Goal: Task Accomplishment & Management: Complete application form

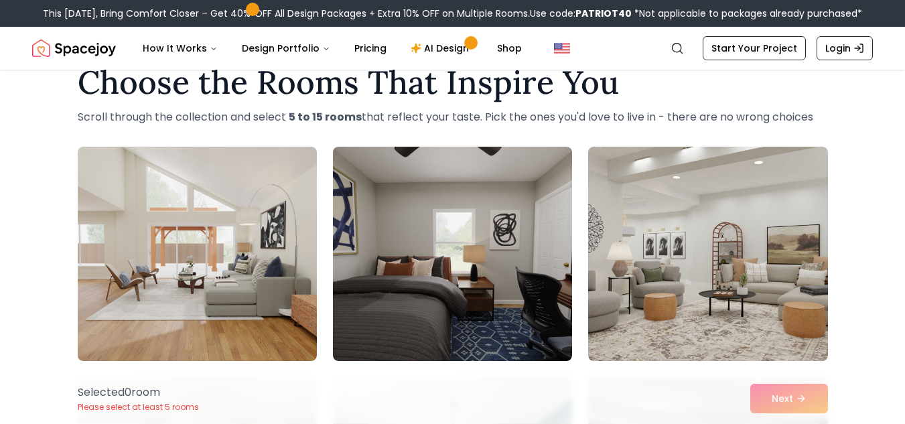
scroll to position [82, 0]
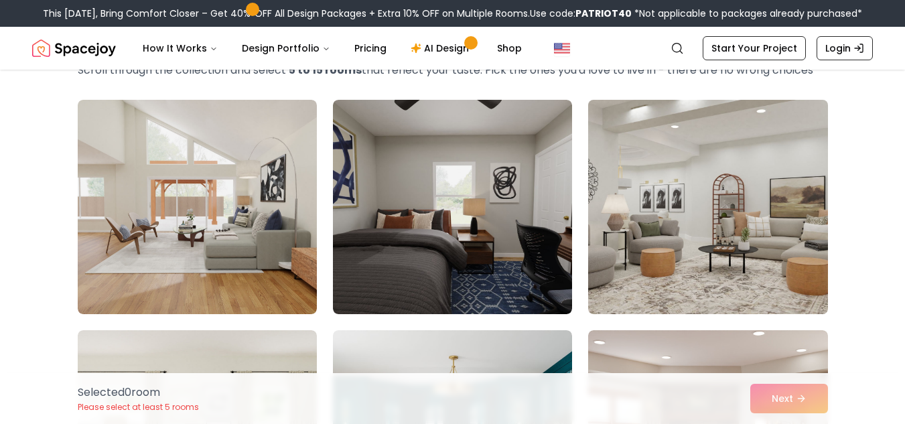
click at [681, 154] on img at bounding box center [707, 206] width 251 height 225
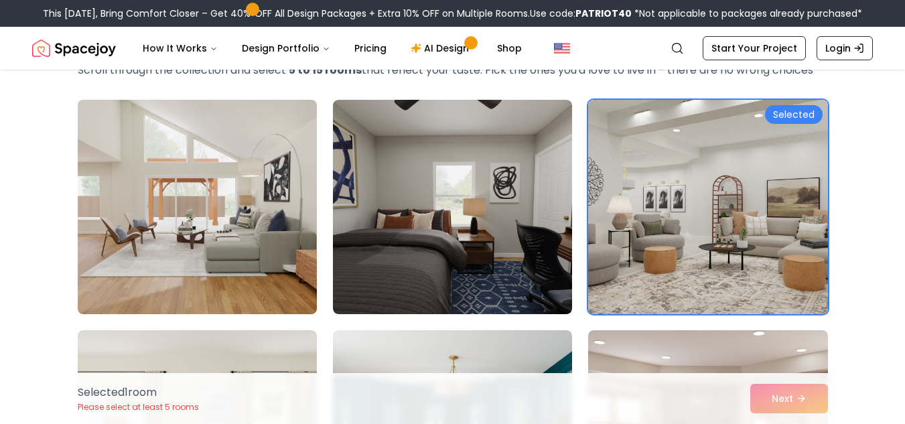
click at [127, 225] on img at bounding box center [197, 206] width 251 height 225
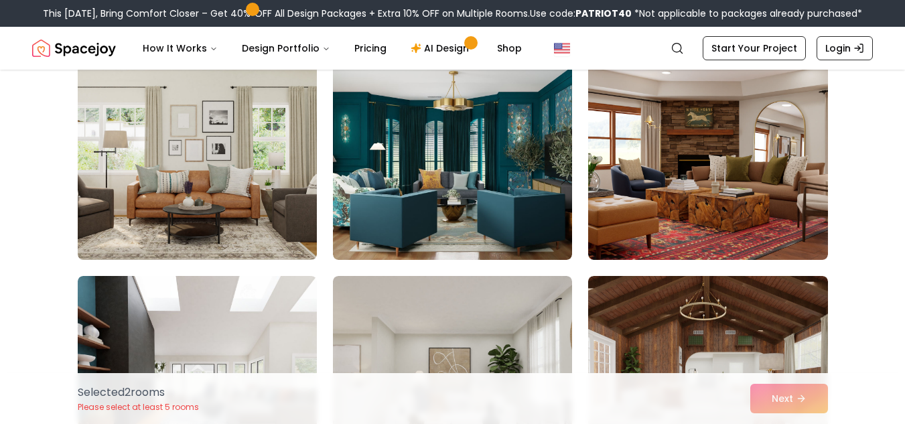
scroll to position [349, 0]
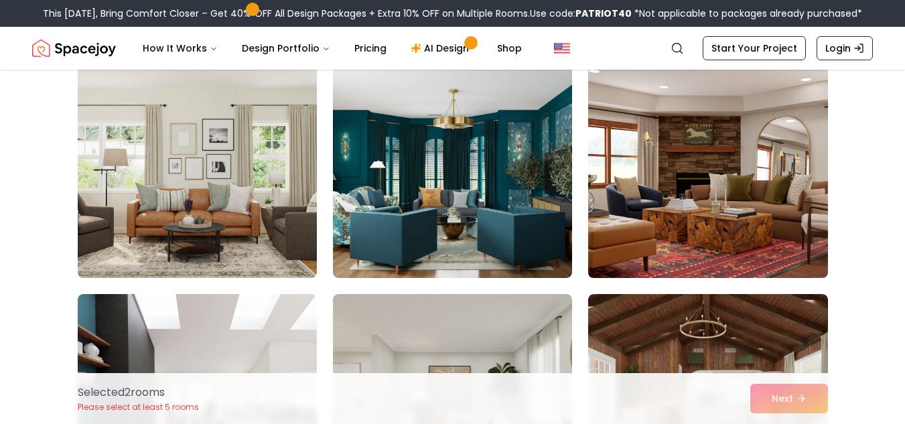
click at [700, 218] on img at bounding box center [707, 170] width 251 height 225
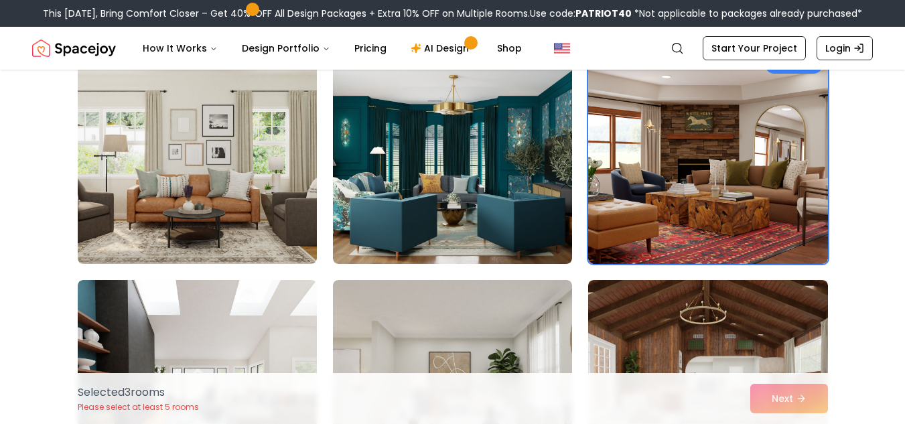
scroll to position [358, 0]
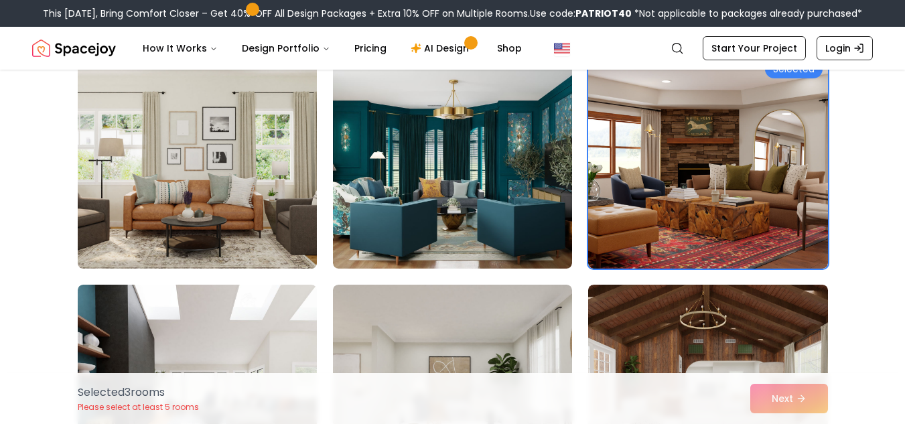
click at [187, 181] on img at bounding box center [197, 161] width 251 height 225
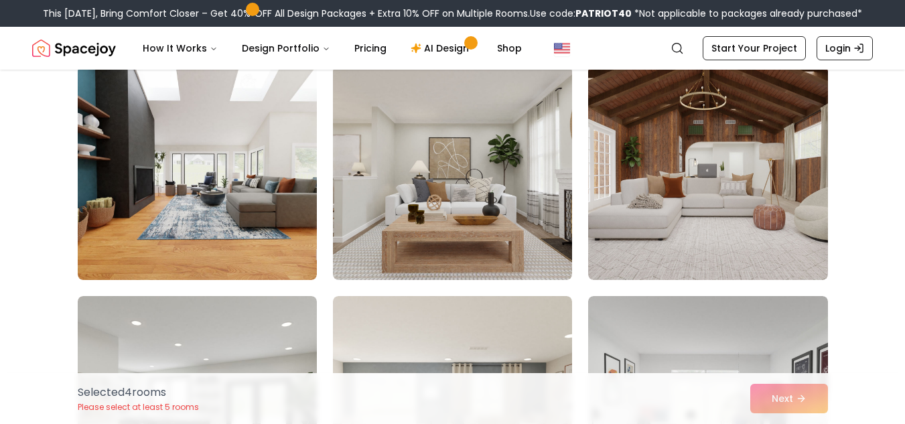
scroll to position [573, 0]
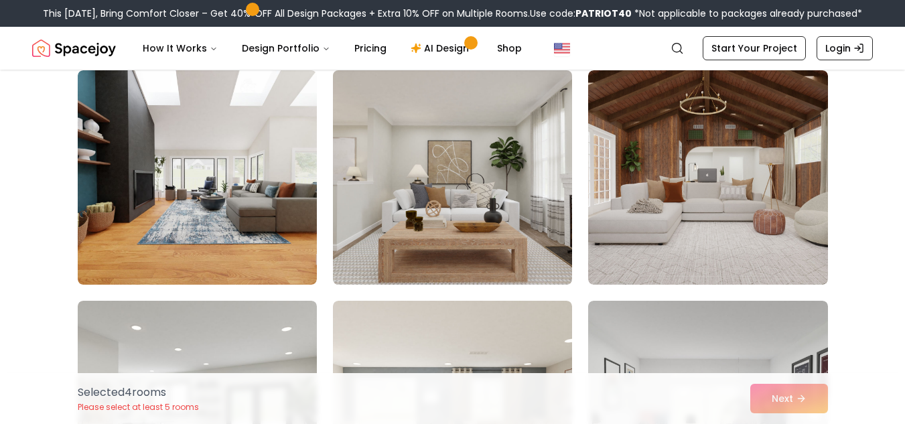
click at [483, 257] on img at bounding box center [452, 177] width 251 height 225
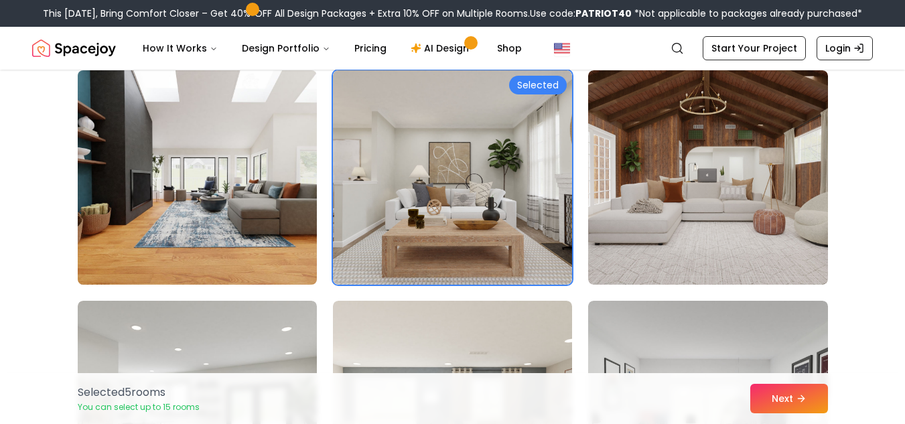
click at [188, 204] on img at bounding box center [197, 177] width 251 height 225
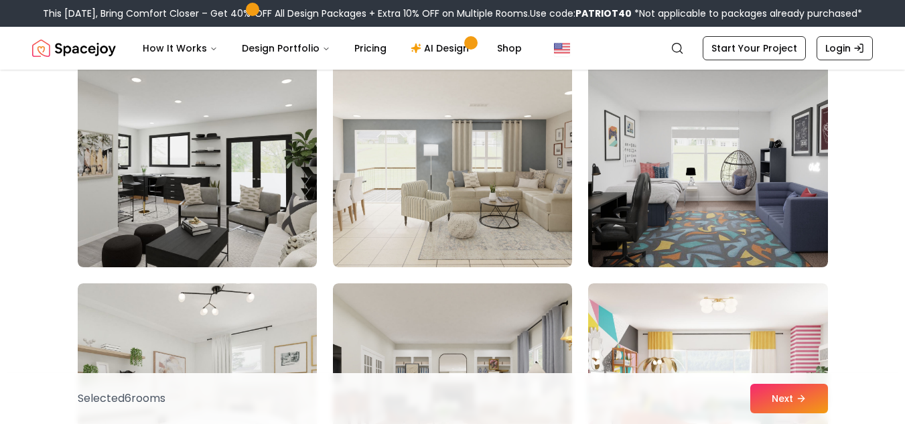
scroll to position [807, 0]
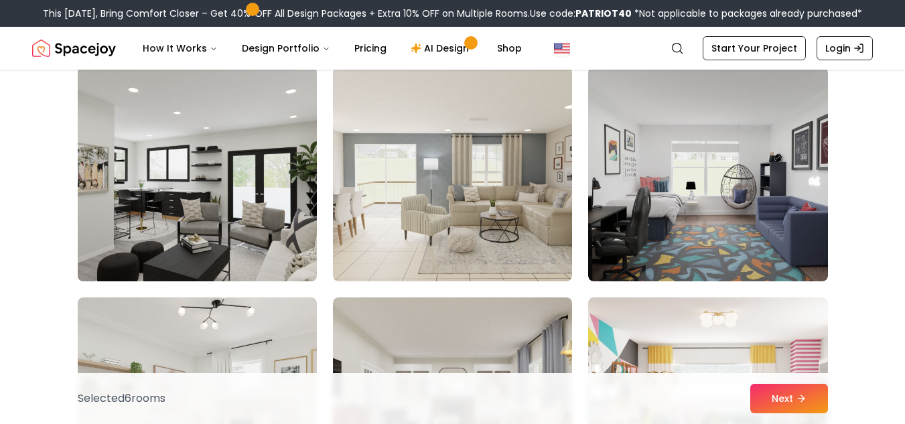
click at [249, 168] on img at bounding box center [197, 174] width 251 height 225
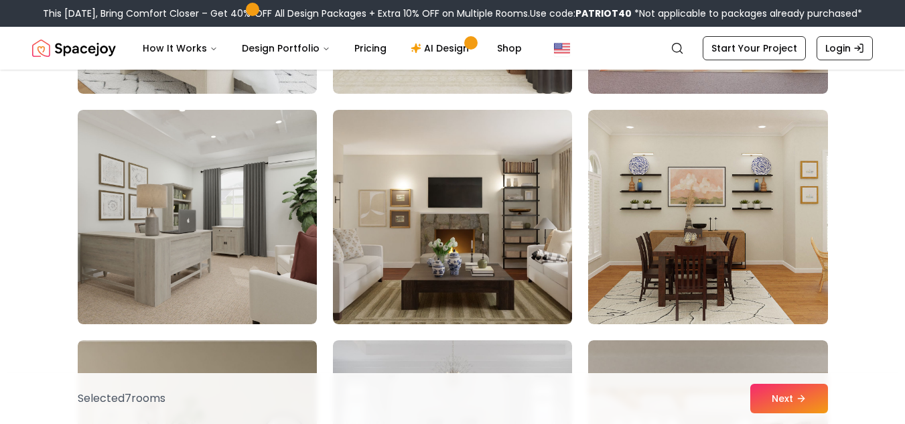
scroll to position [1254, 0]
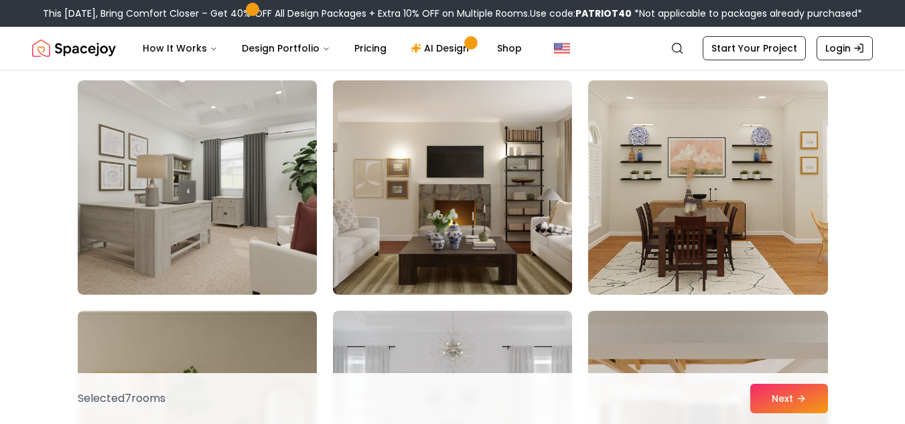
click at [451, 224] on img at bounding box center [452, 187] width 251 height 225
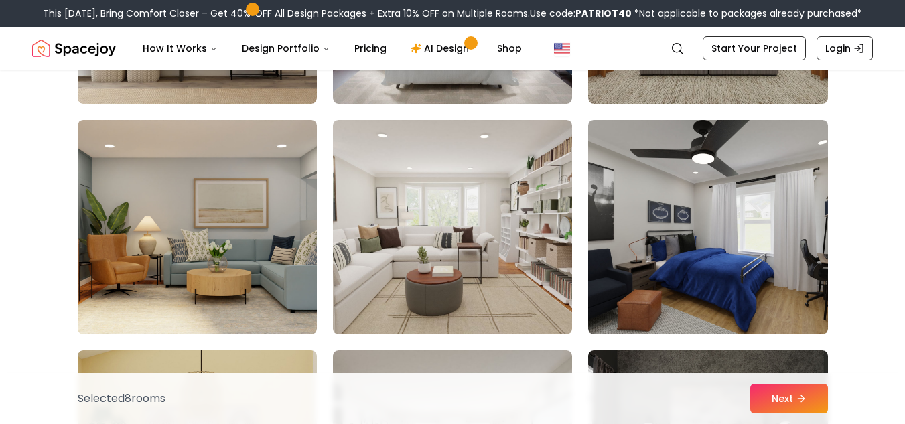
scroll to position [1693, 0]
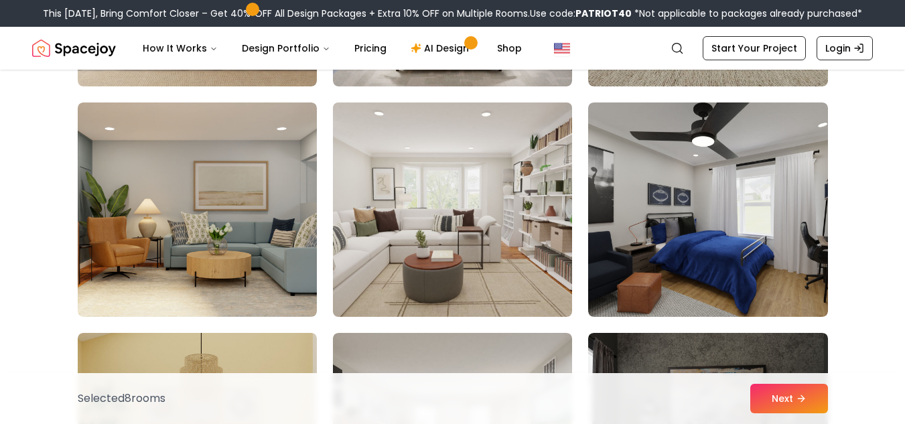
click at [490, 283] on img at bounding box center [452, 209] width 251 height 225
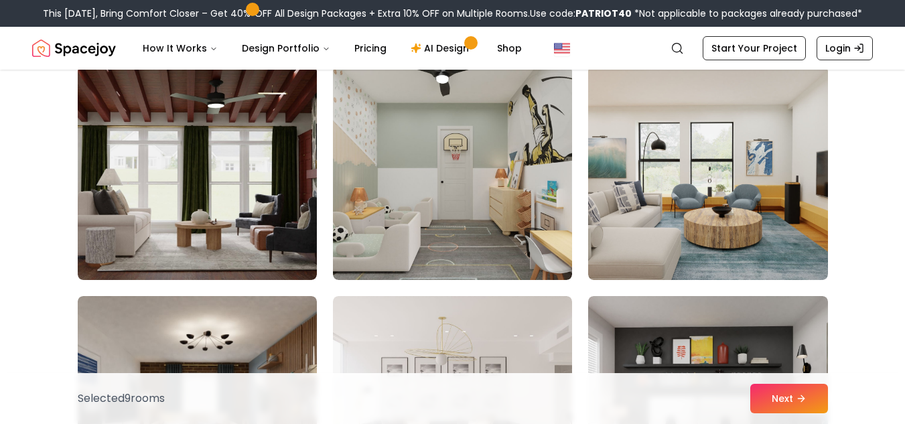
scroll to position [2443, 0]
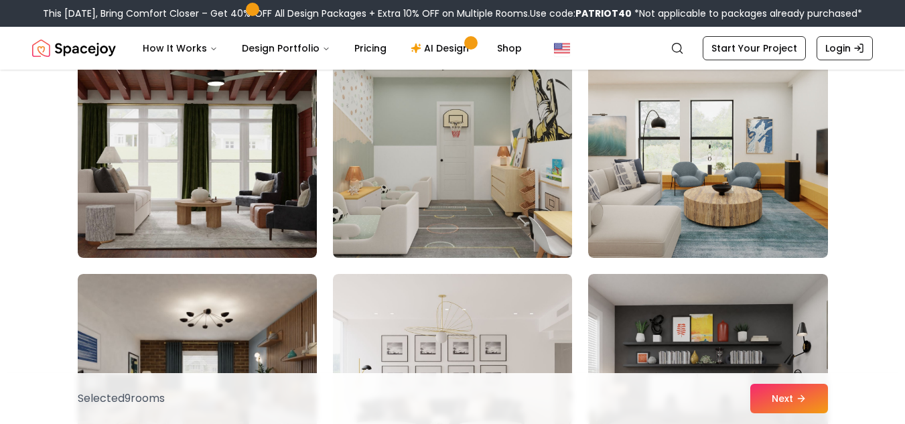
click at [421, 172] on img at bounding box center [452, 150] width 251 height 225
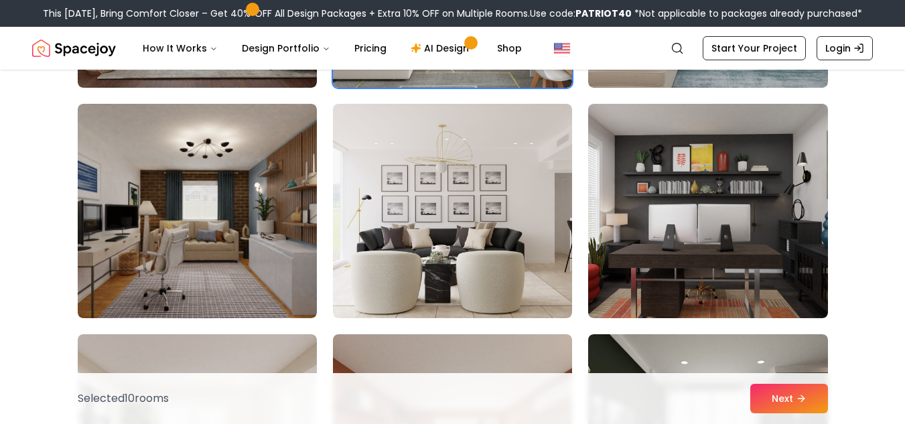
scroll to position [2620, 0]
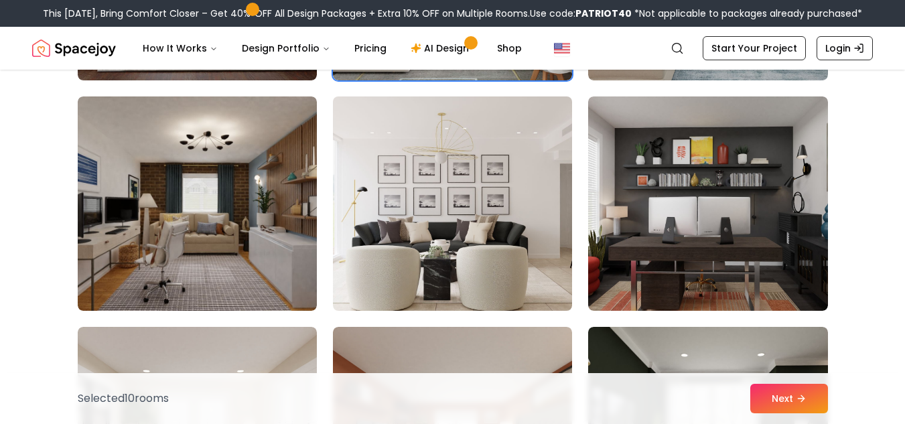
click at [487, 226] on img at bounding box center [452, 203] width 251 height 225
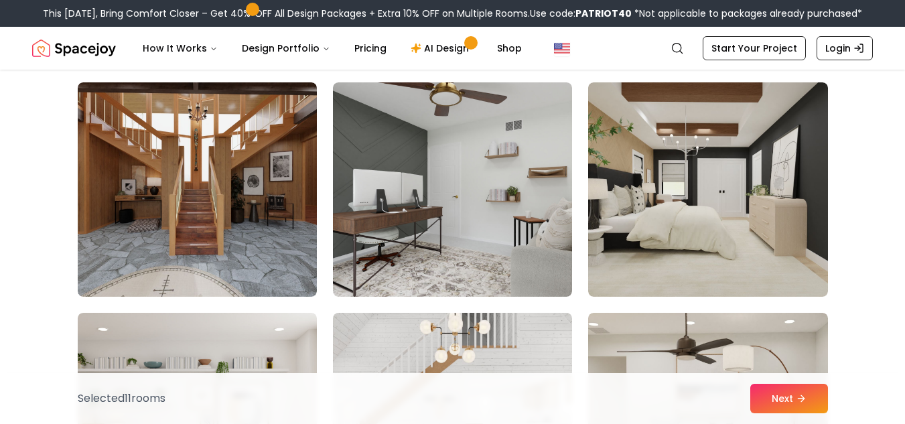
scroll to position [3103, 0]
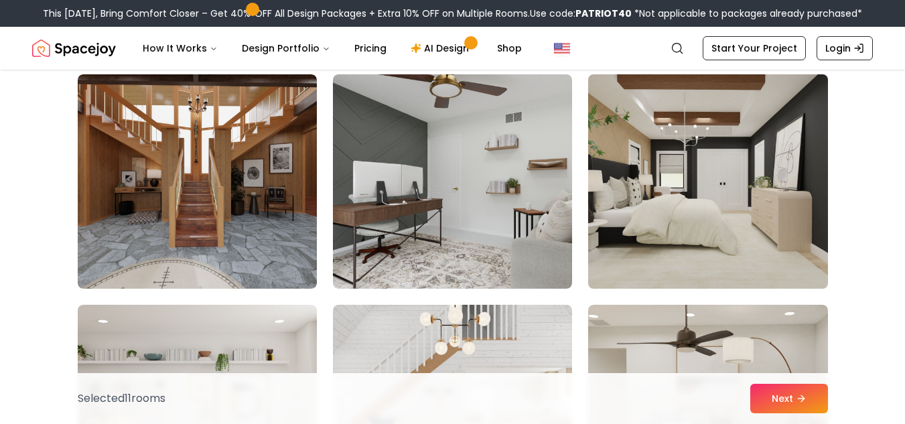
click at [725, 187] on img at bounding box center [707, 181] width 251 height 225
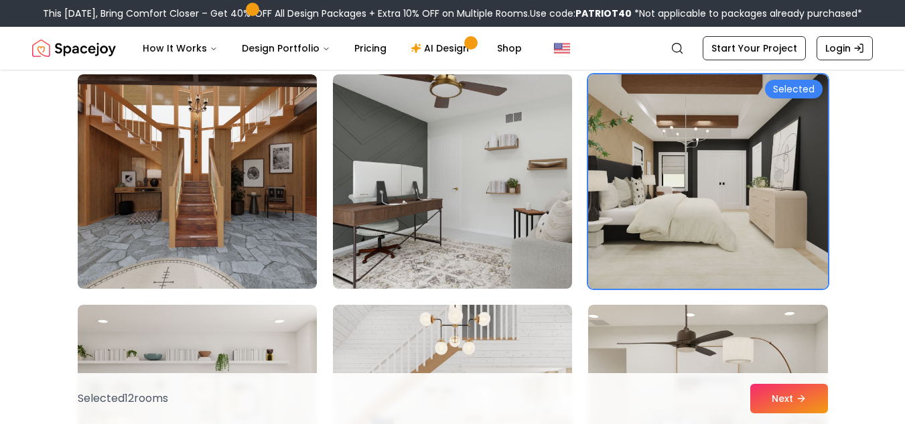
scroll to position [3198, 0]
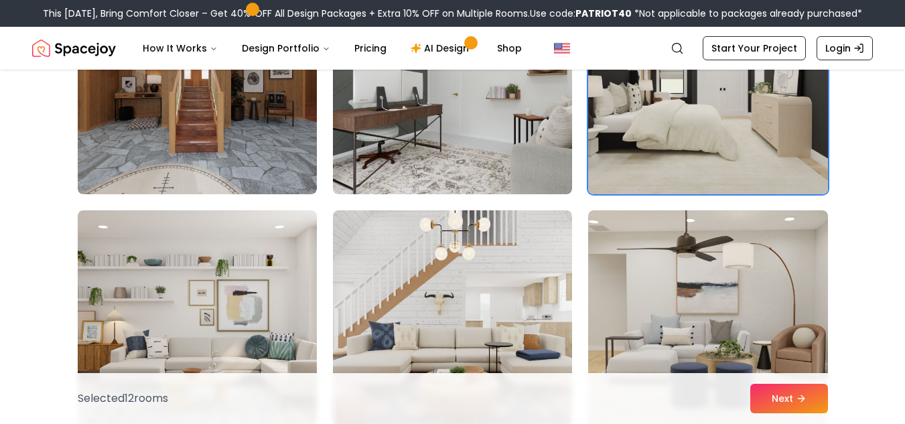
click at [720, 104] on img at bounding box center [707, 87] width 251 height 225
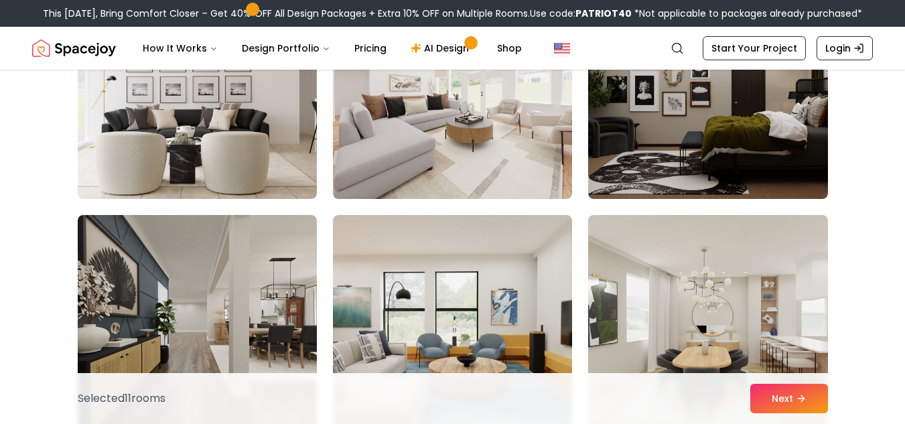
scroll to position [4818, 0]
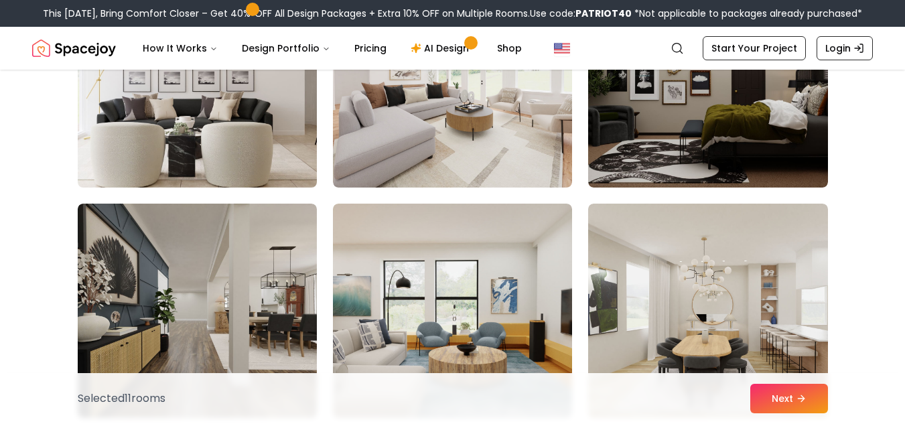
click at [269, 121] on img at bounding box center [197, 80] width 251 height 225
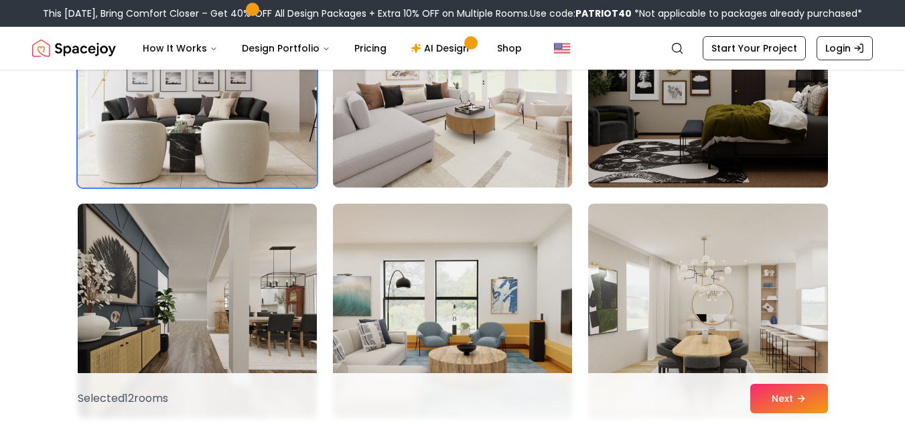
click at [482, 141] on img at bounding box center [452, 80] width 251 height 225
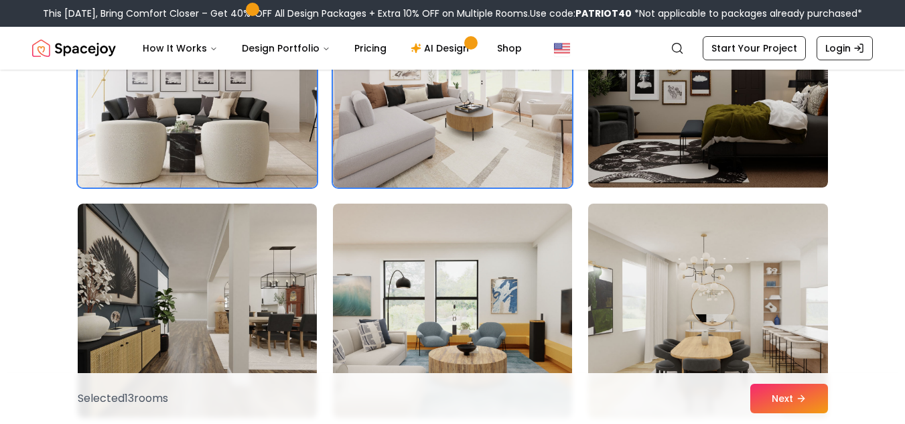
click at [758, 256] on img at bounding box center [707, 310] width 251 height 225
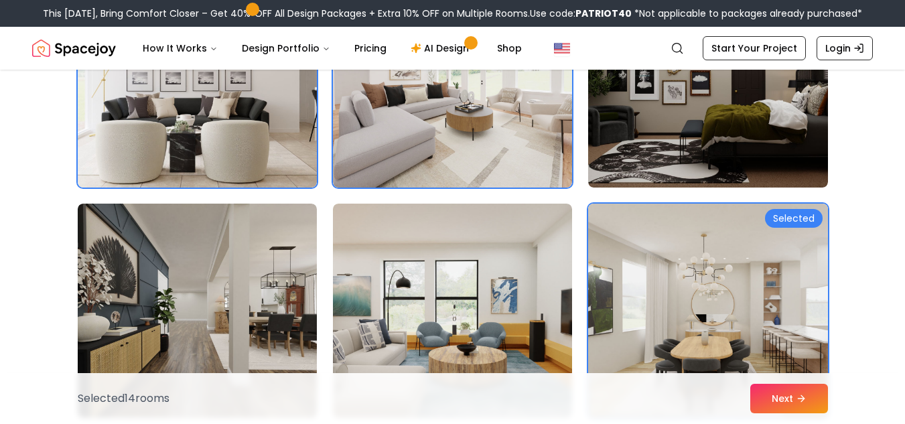
click at [761, 287] on img at bounding box center [707, 310] width 251 height 225
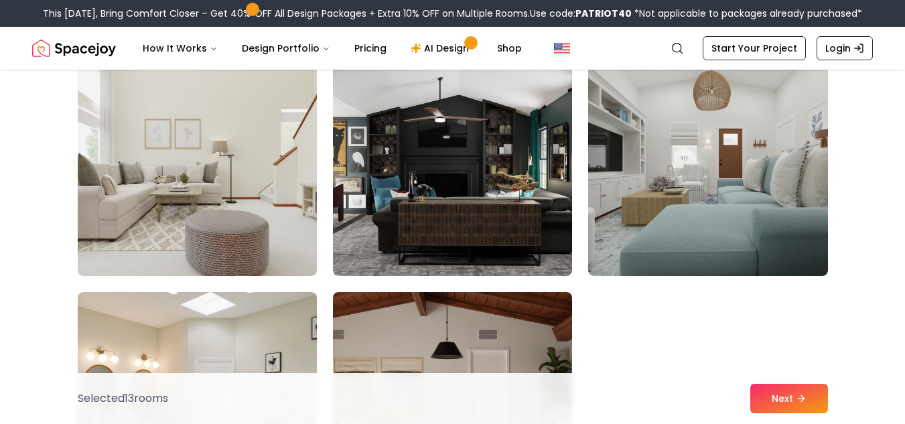
scroll to position [5895, 0]
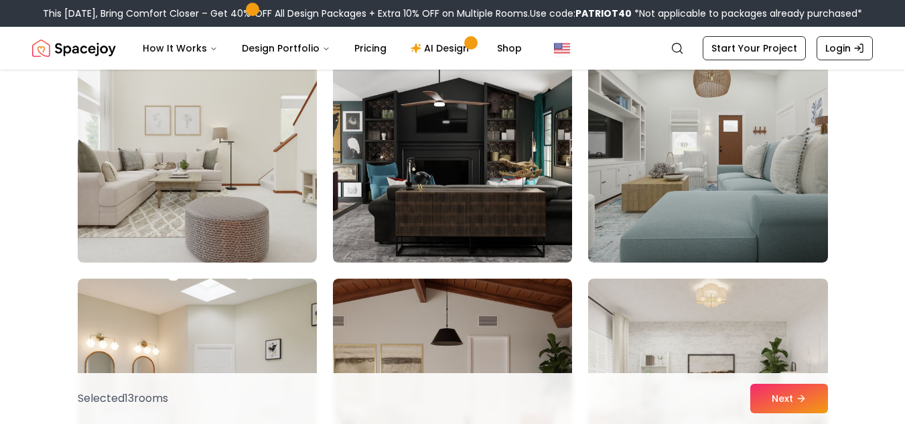
click at [398, 180] on img at bounding box center [452, 155] width 251 height 225
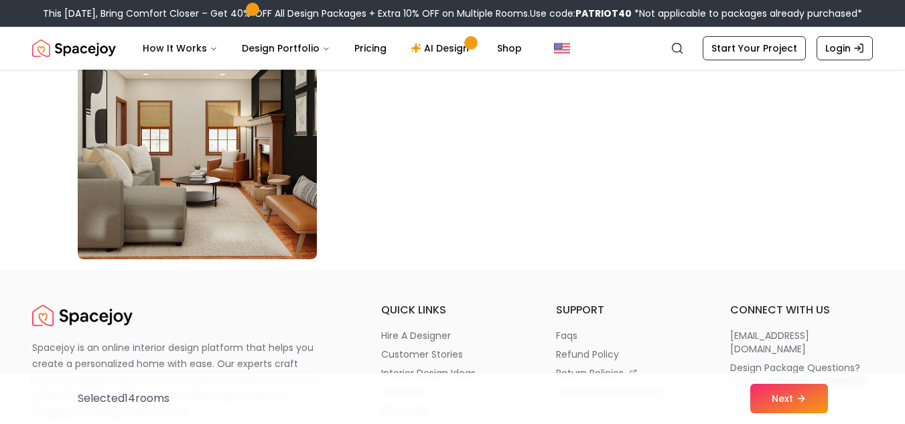
scroll to position [7832, 0]
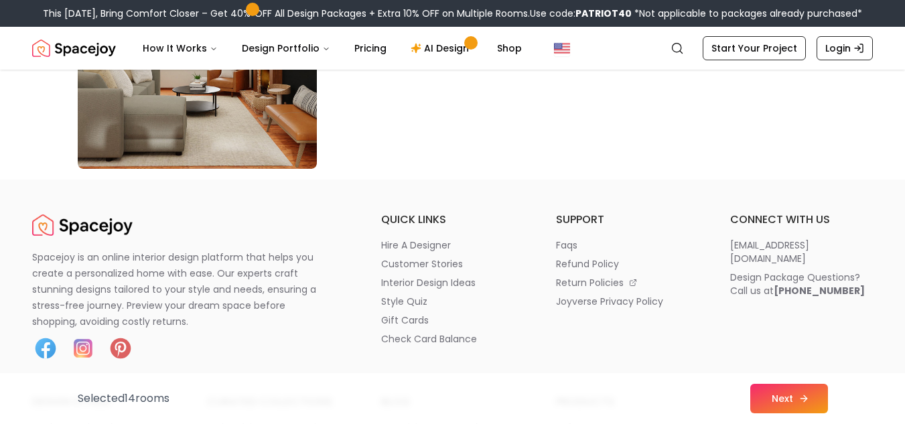
click at [761, 404] on button "Next" at bounding box center [789, 398] width 78 height 29
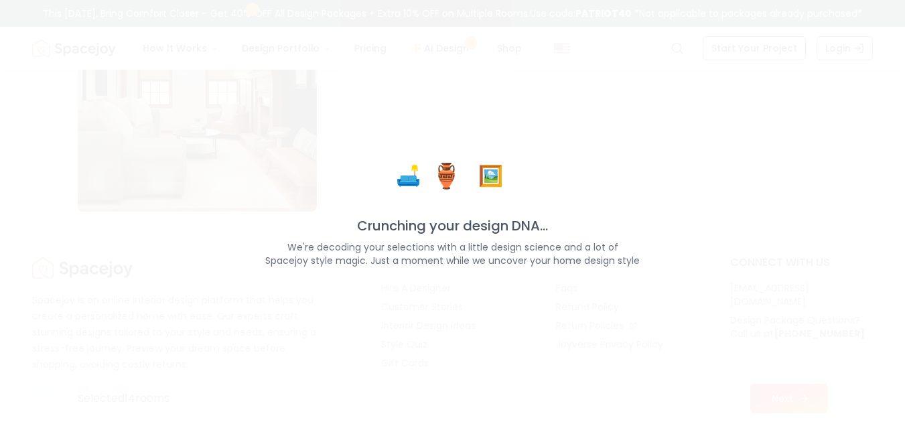
scroll to position [7875, 0]
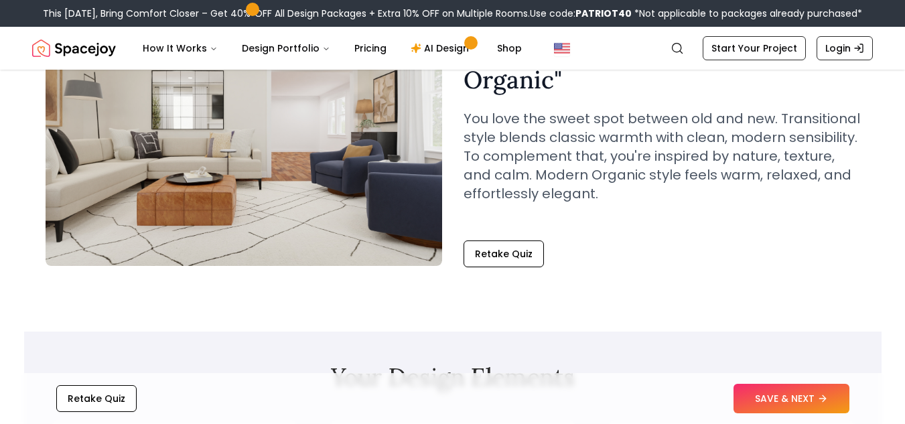
scroll to position [184, 0]
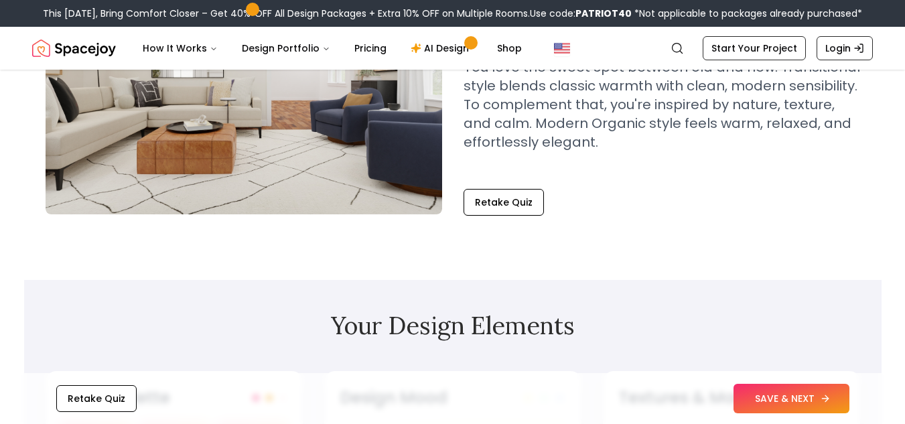
click at [794, 392] on button "SAVE & NEXT" at bounding box center [791, 398] width 116 height 29
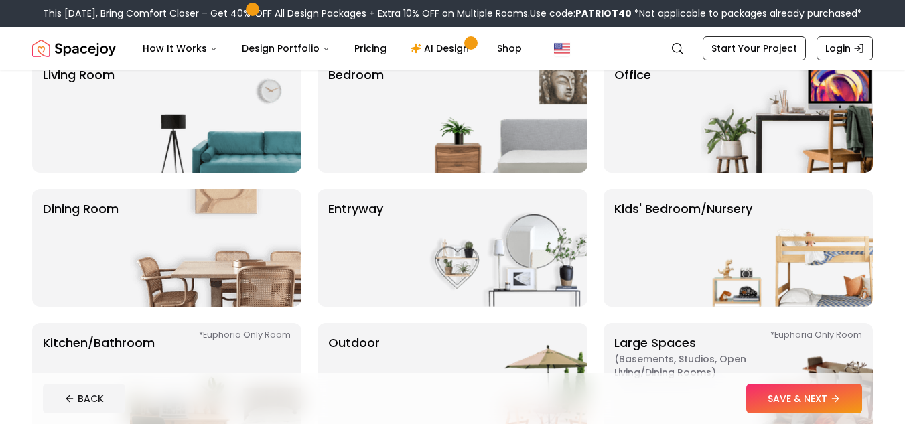
scroll to position [152, 0]
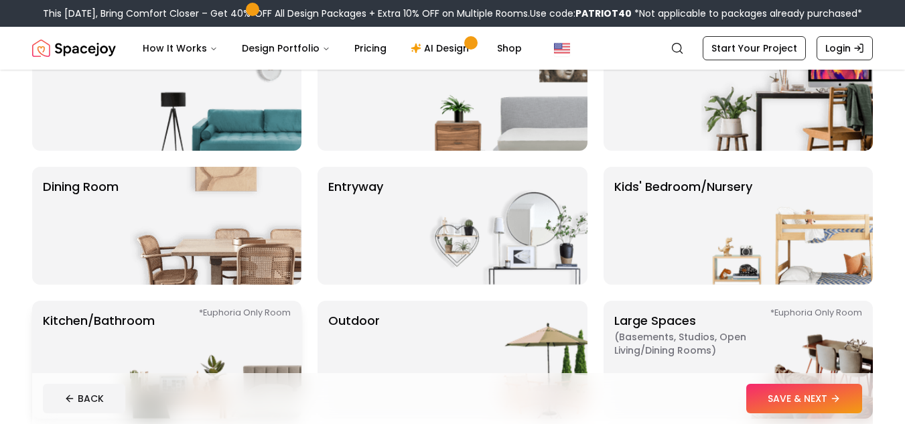
click at [62, 332] on p "Kitchen/Bathroom *Euphoria Only Room" at bounding box center [99, 359] width 112 height 96
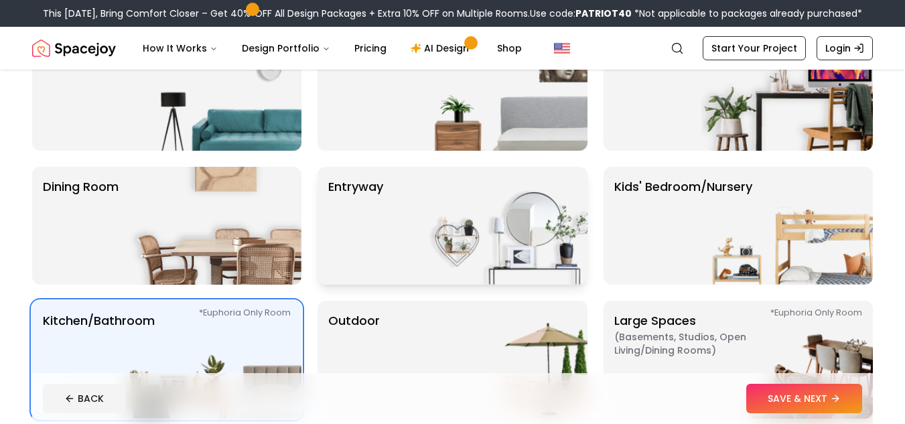
click at [463, 234] on img at bounding box center [501, 226] width 171 height 118
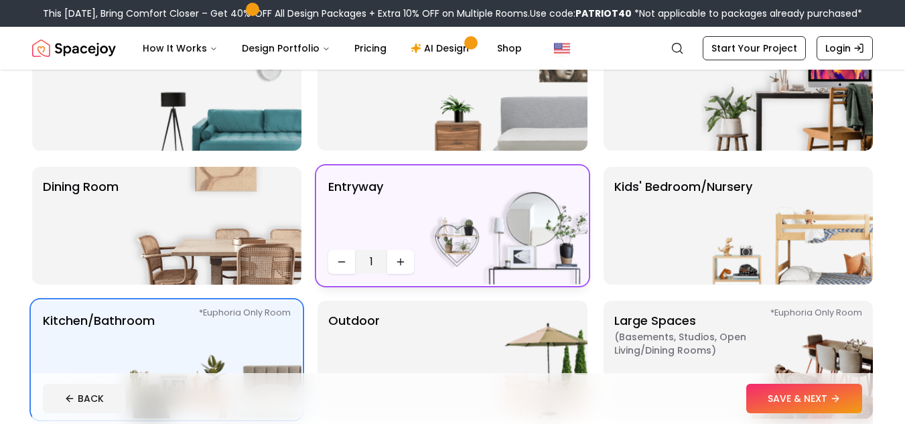
click at [463, 234] on img at bounding box center [501, 226] width 171 height 118
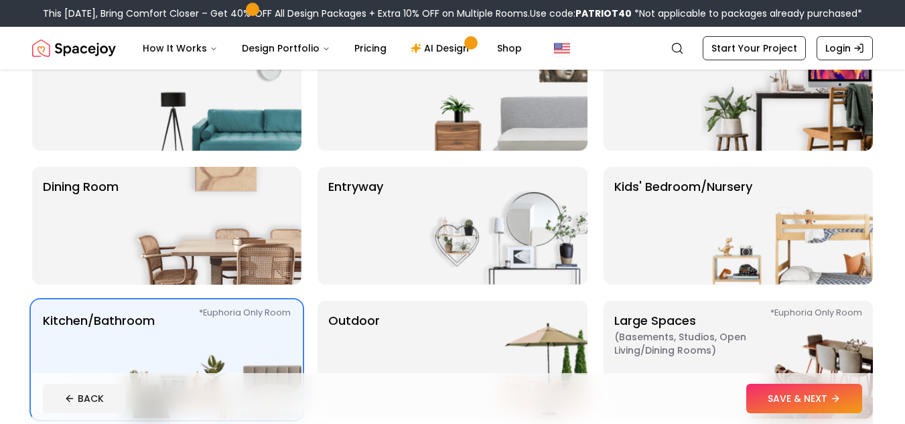
scroll to position [111, 0]
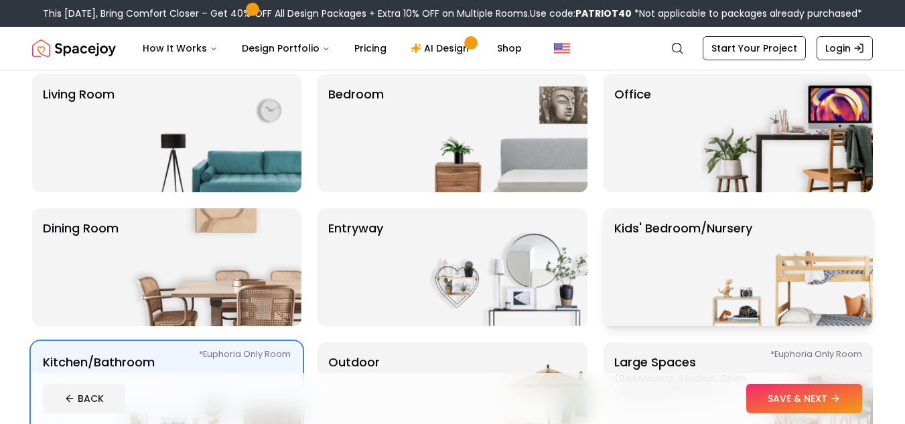
click at [655, 300] on p "Kids' Bedroom/Nursery" at bounding box center [683, 267] width 138 height 96
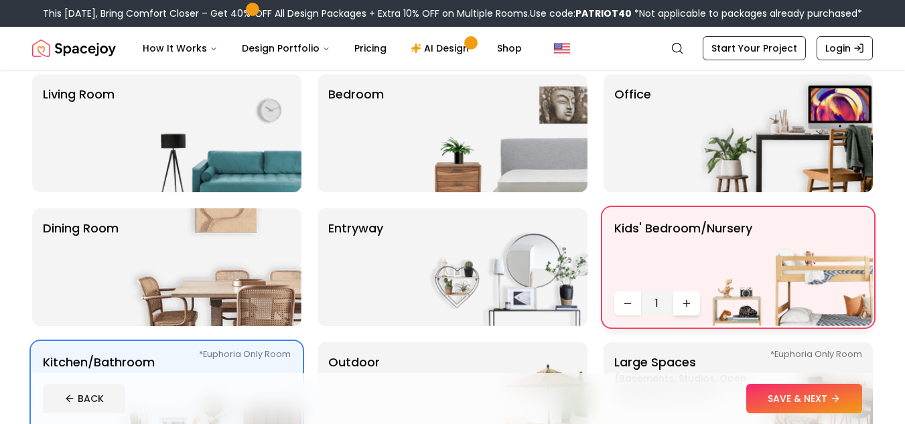
click at [693, 302] on button "Increase quantity" at bounding box center [686, 303] width 27 height 24
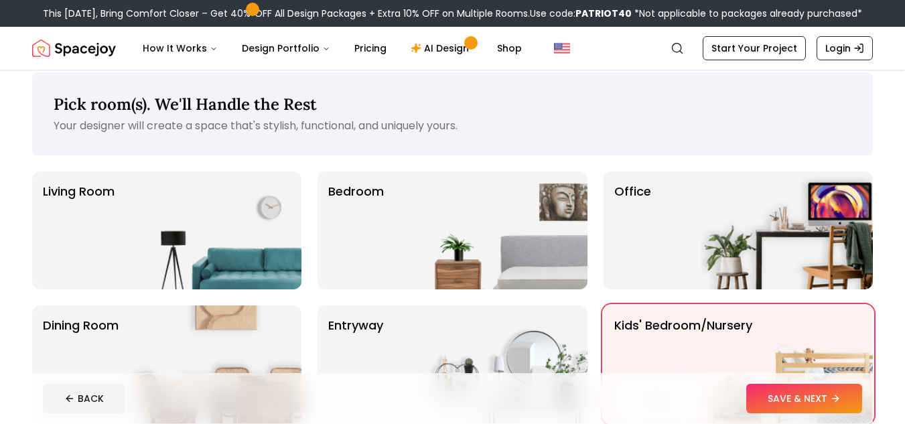
scroll to position [0, 0]
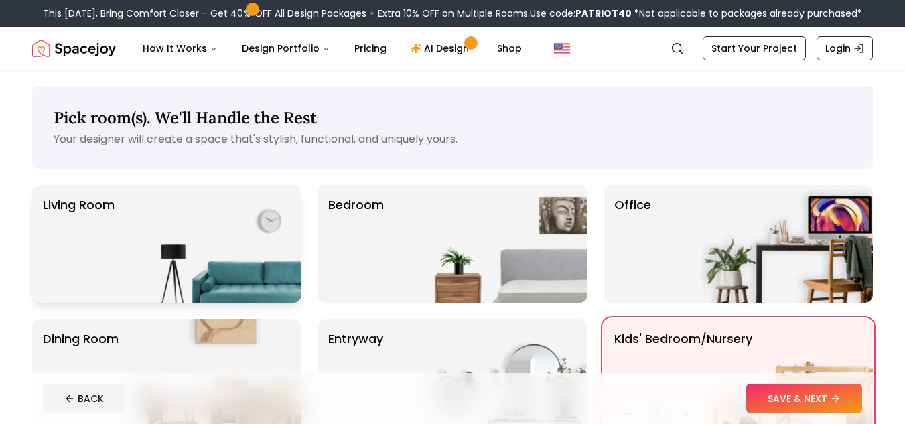
click at [226, 269] on img at bounding box center [215, 244] width 171 height 118
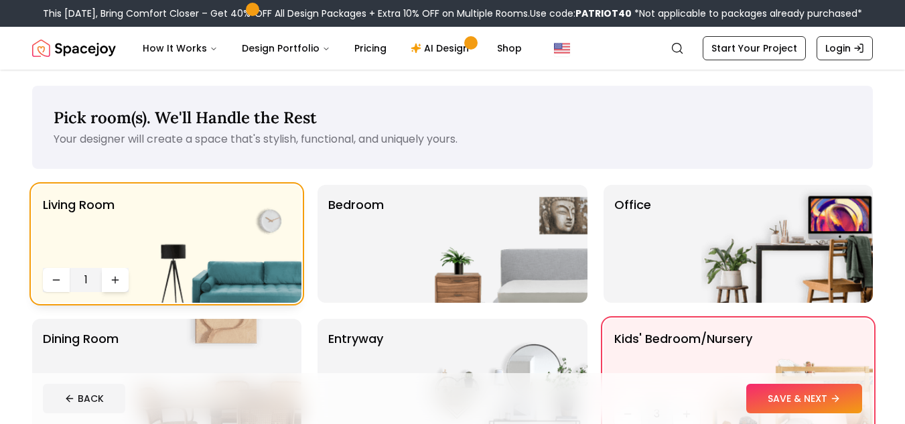
click at [117, 283] on icon "Increase quantity" at bounding box center [115, 280] width 11 height 11
click at [393, 260] on div "Bedroom" at bounding box center [452, 244] width 269 height 118
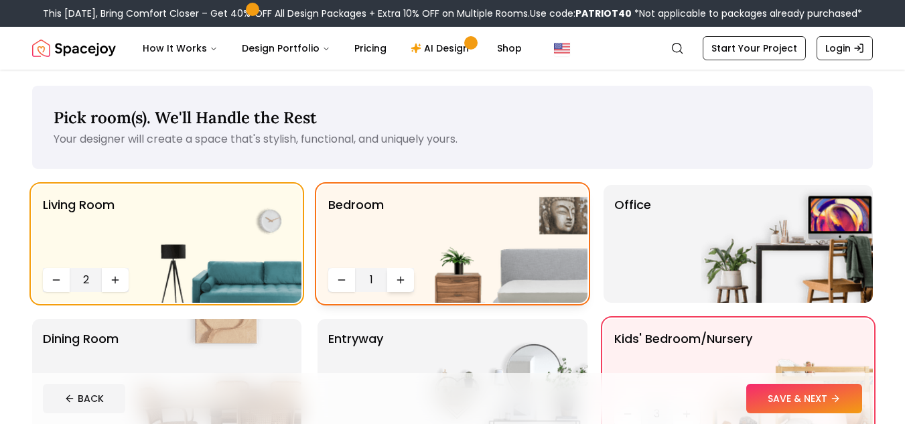
click at [405, 274] on button "Increase quantity" at bounding box center [400, 280] width 27 height 24
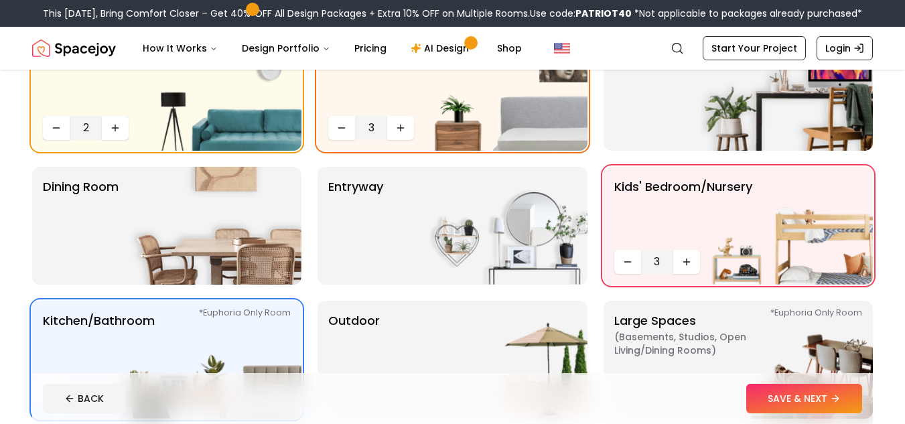
scroll to position [163, 0]
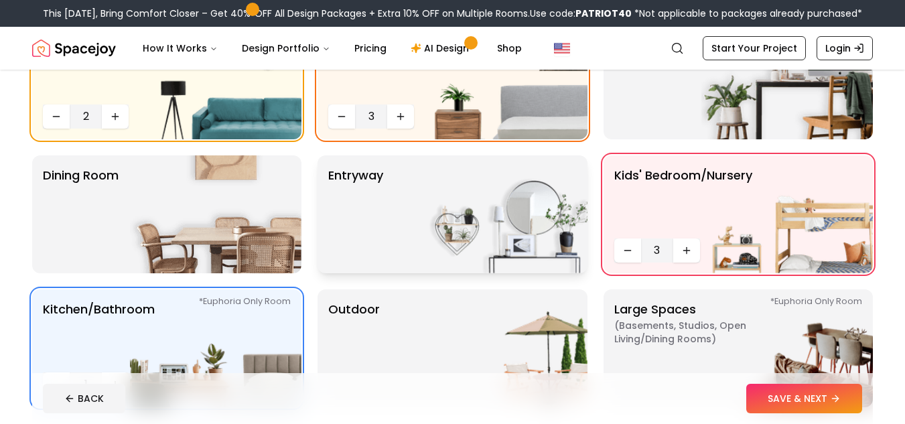
click at [365, 247] on p "entryway" at bounding box center [355, 214] width 55 height 96
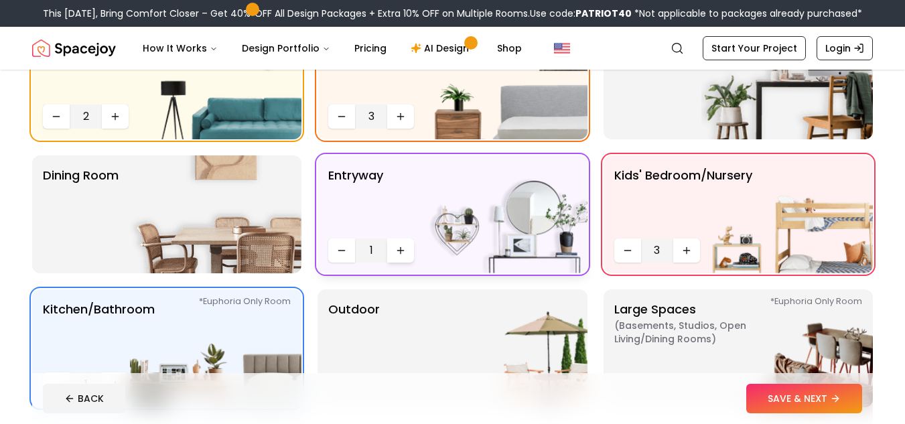
click at [401, 248] on icon "Increase quantity" at bounding box center [401, 250] width 0 height 6
click at [268, 255] on img at bounding box center [215, 214] width 171 height 118
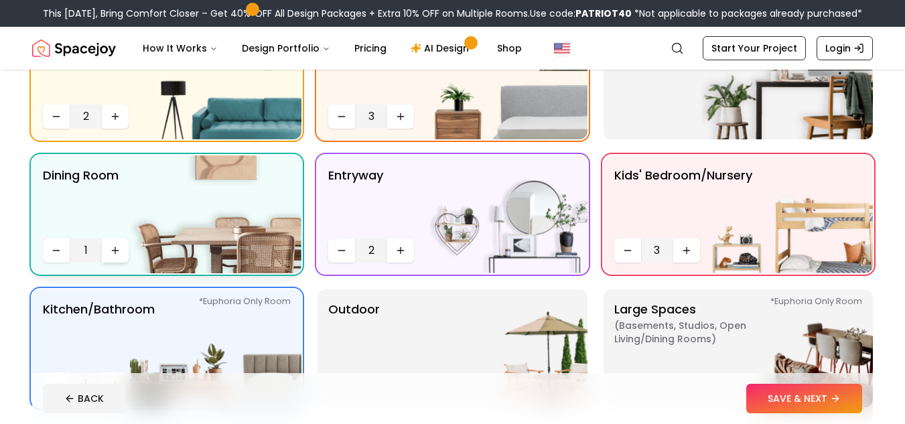
click at [113, 251] on icon "Increase quantity" at bounding box center [115, 251] width 6 height 0
click at [64, 238] on div "Dining Room 3" at bounding box center [166, 214] width 269 height 118
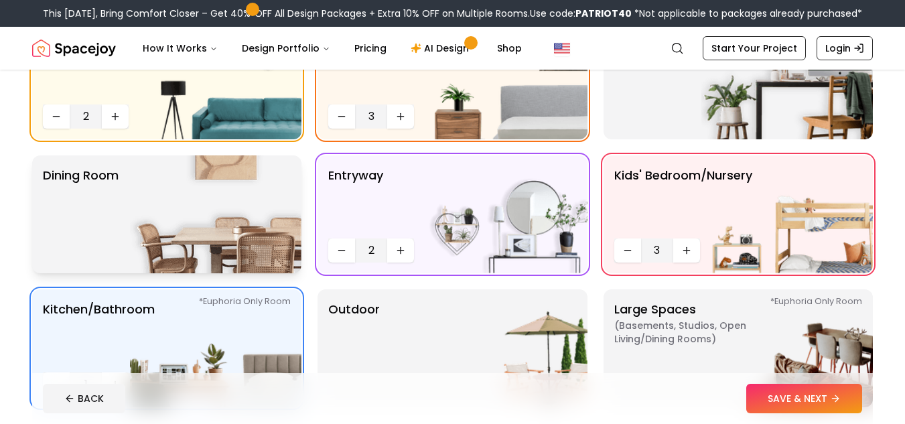
click at [74, 246] on p "Dining Room" at bounding box center [81, 214] width 76 height 96
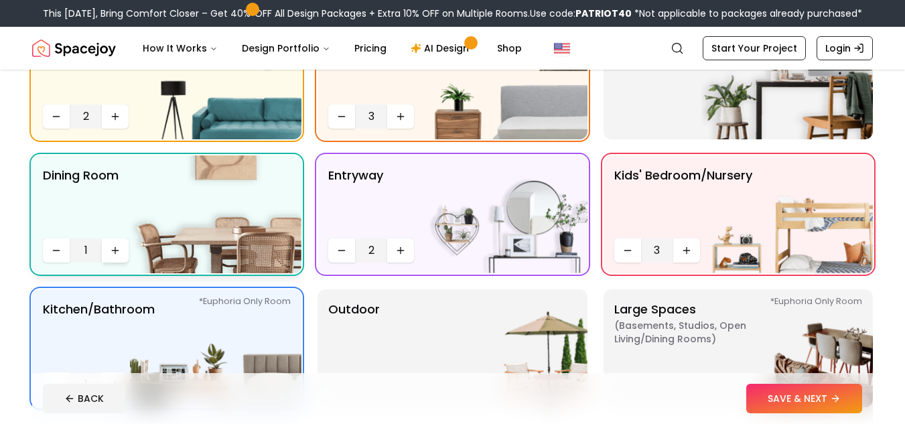
click at [119, 253] on icon "Increase quantity" at bounding box center [115, 250] width 11 height 11
click at [329, 244] on button "Decrease quantity" at bounding box center [341, 250] width 27 height 24
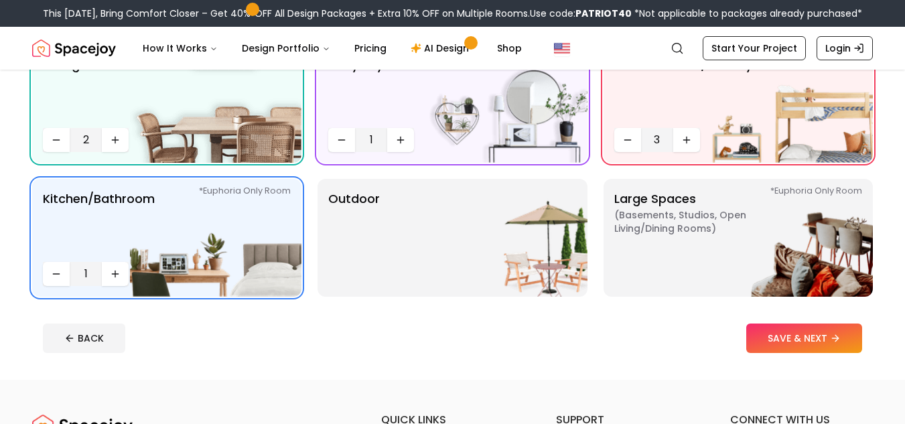
scroll to position [287, 0]
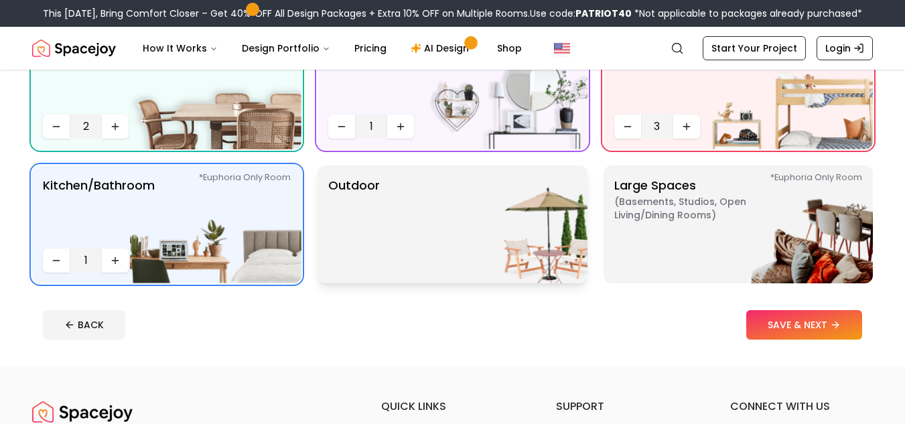
click at [486, 230] on img at bounding box center [501, 224] width 171 height 118
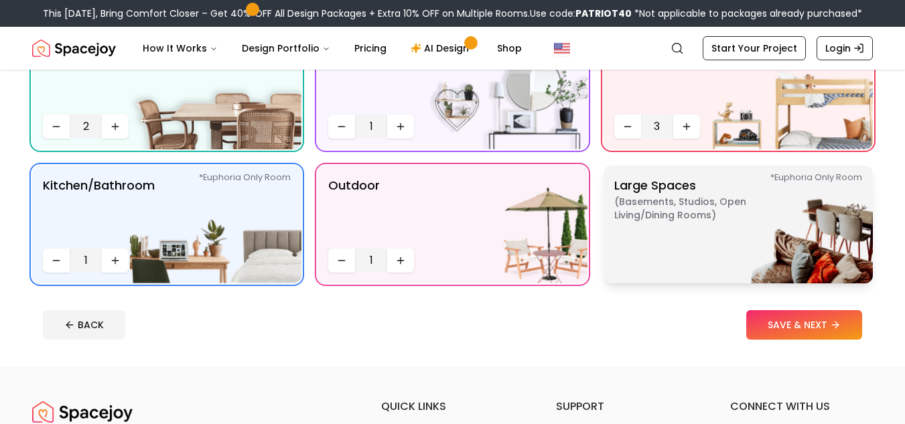
click at [666, 231] on p "Large Spaces ( Basements, Studios, Open living/dining rooms ) *Euphoria Only Ro…" at bounding box center [697, 224] width 167 height 96
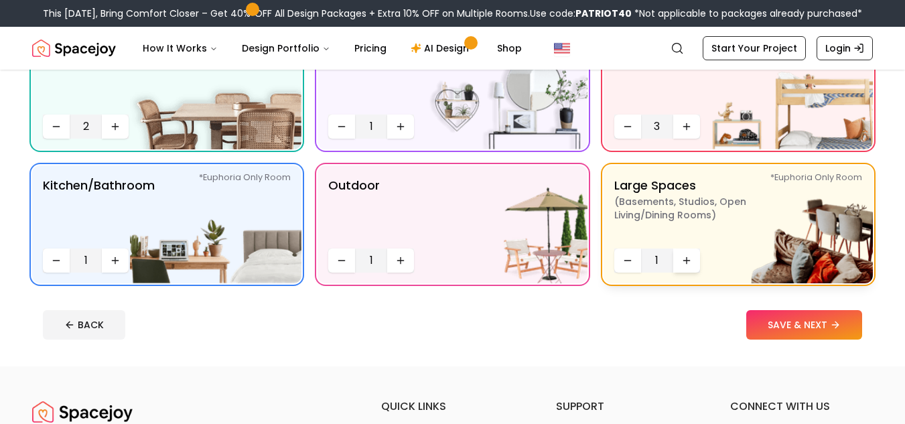
click at [691, 263] on icon "Increase quantity" at bounding box center [686, 260] width 11 height 11
click at [796, 327] on button "SAVE & NEXT" at bounding box center [804, 324] width 116 height 29
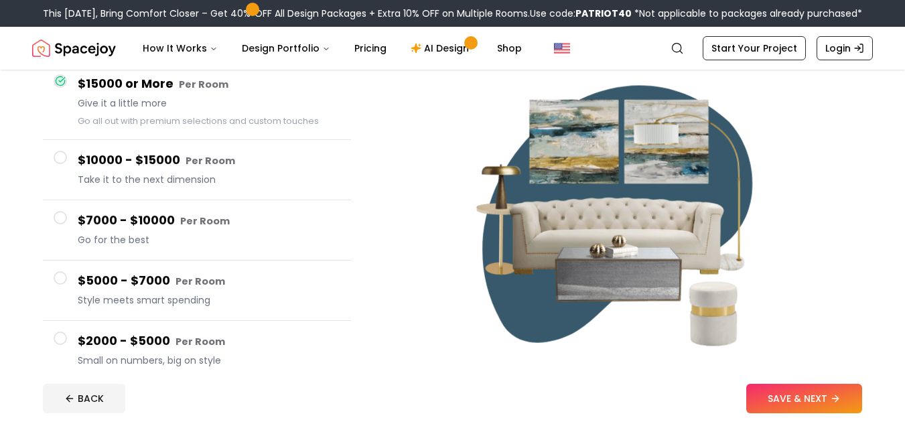
scroll to position [140, 0]
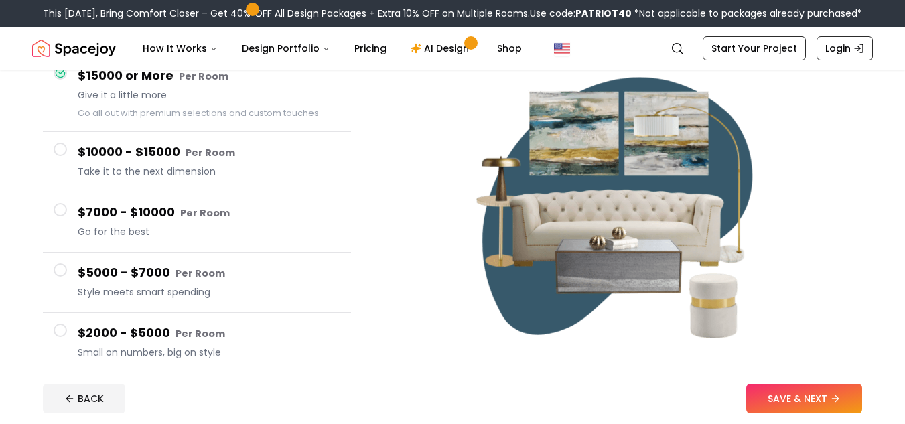
click at [68, 267] on button "$5000 - $7000 Per Room Style meets smart spending" at bounding box center [197, 283] width 308 height 60
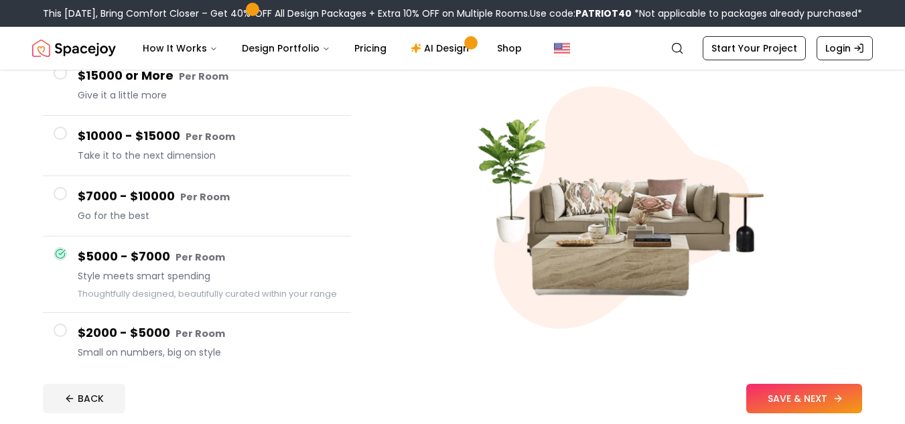
click at [778, 396] on button "SAVE & NEXT" at bounding box center [804, 398] width 116 height 29
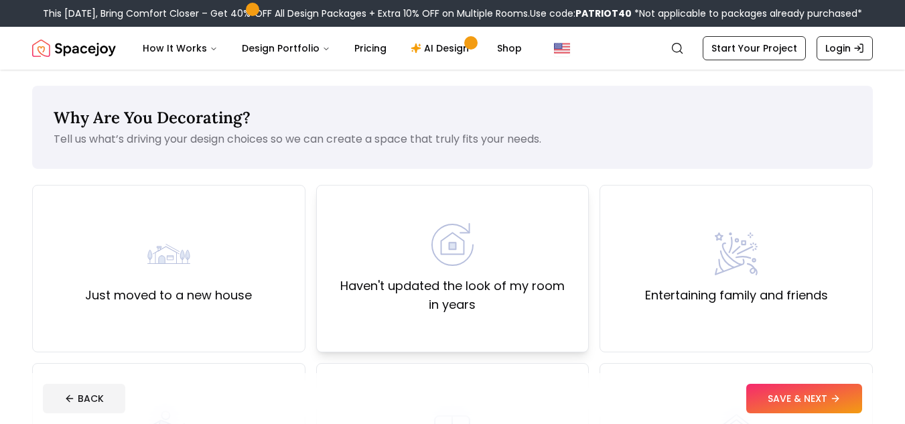
click at [404, 286] on label "Haven't updated the look of my room in years" at bounding box center [453, 296] width 251 height 38
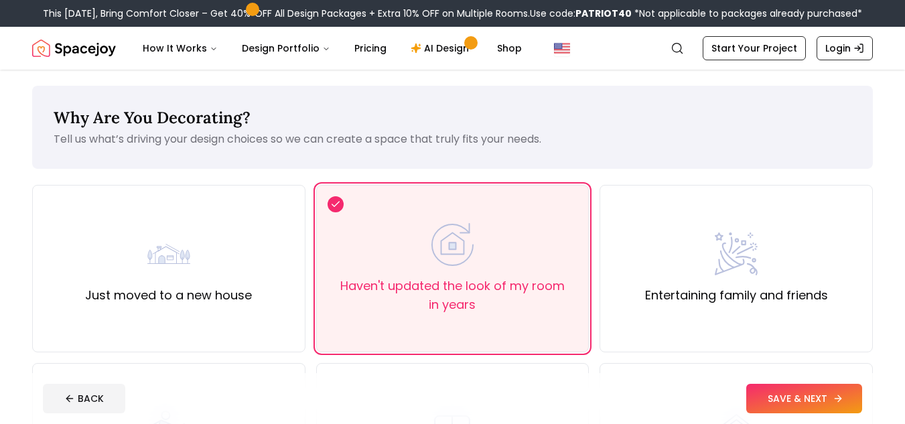
click at [821, 393] on button "SAVE & NEXT" at bounding box center [804, 398] width 116 height 29
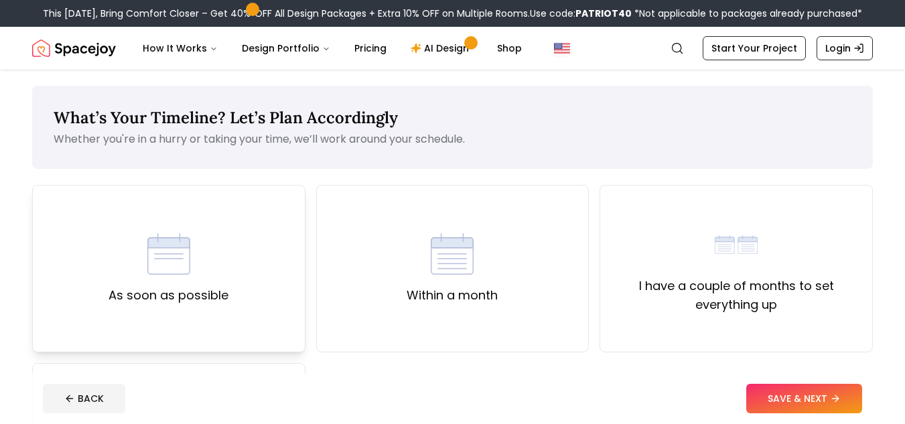
click at [275, 271] on div "As soon as possible" at bounding box center [168, 268] width 273 height 167
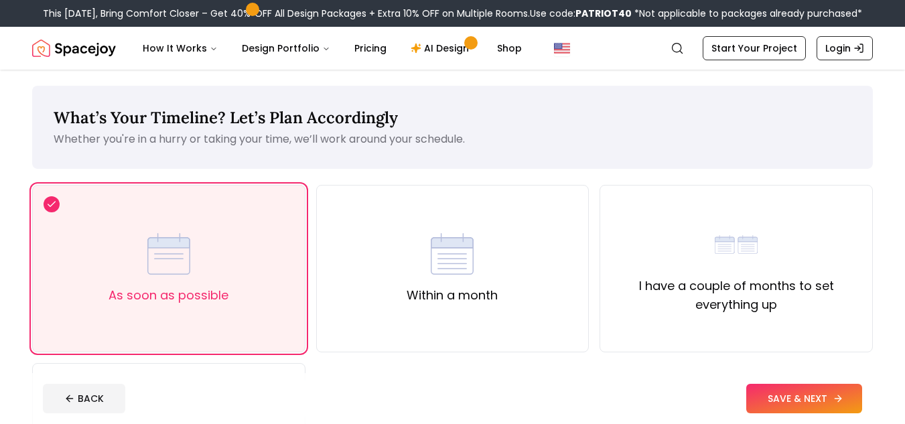
click at [804, 393] on button "SAVE & NEXT" at bounding box center [804, 398] width 116 height 29
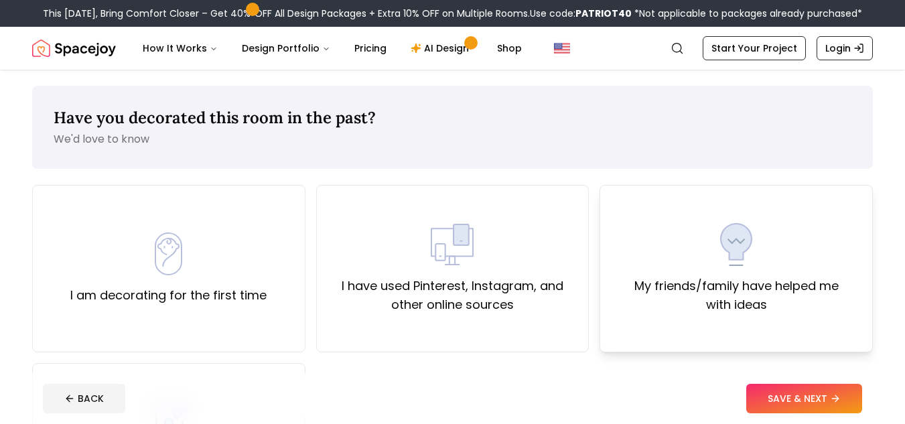
click at [669, 303] on label "My friends/family have helped me with ideas" at bounding box center [736, 296] width 251 height 38
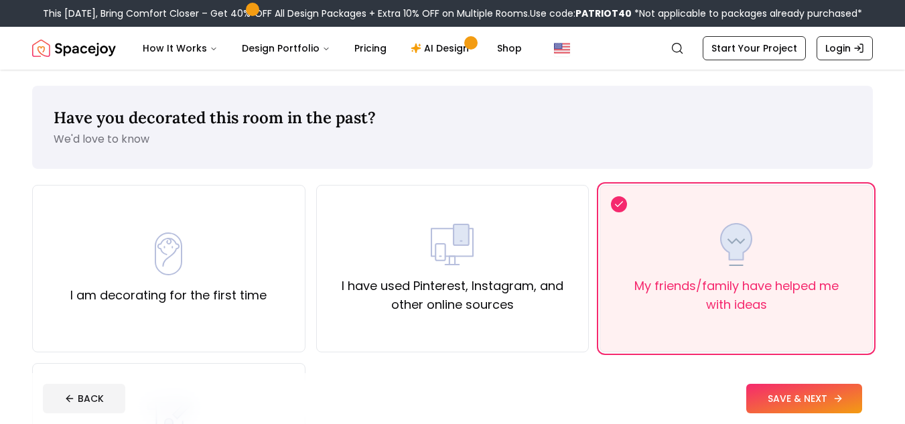
click at [792, 392] on button "SAVE & NEXT" at bounding box center [804, 398] width 116 height 29
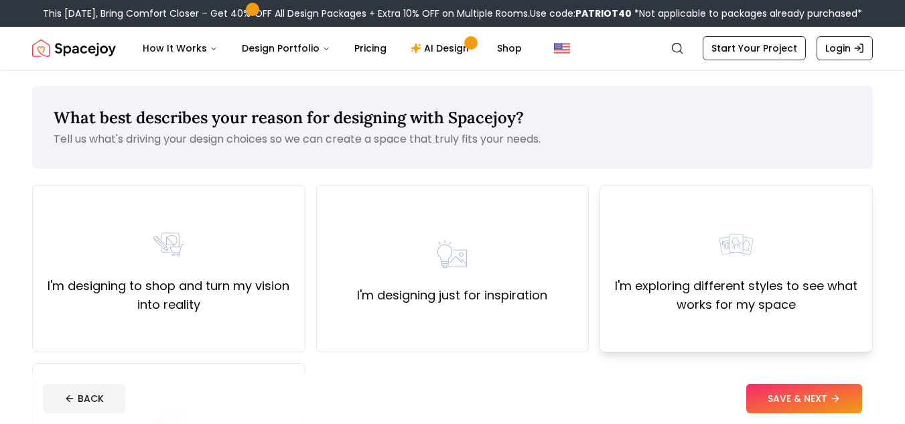
click at [740, 278] on label "I'm exploring different styles to see what works for my space" at bounding box center [736, 296] width 251 height 38
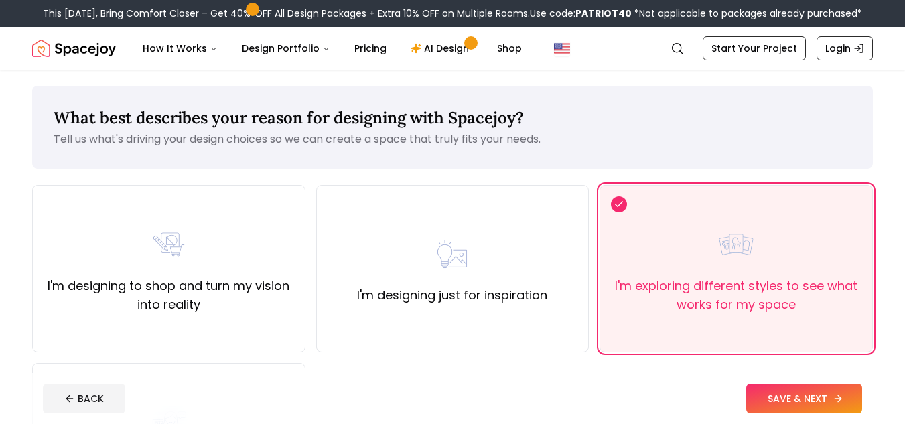
click at [782, 395] on button "SAVE & NEXT" at bounding box center [804, 398] width 116 height 29
